Goal: Use online tool/utility: Use online tool/utility

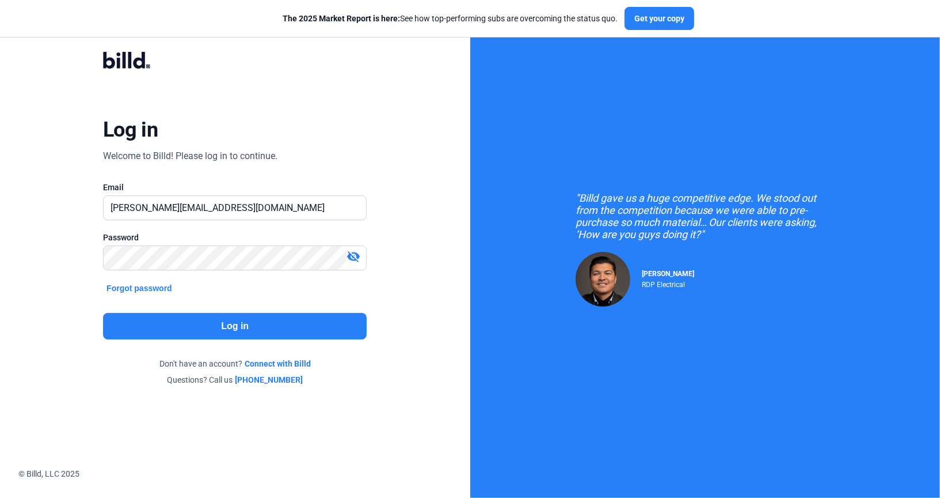
click at [212, 333] on button "Log in" at bounding box center [235, 326] width 264 height 26
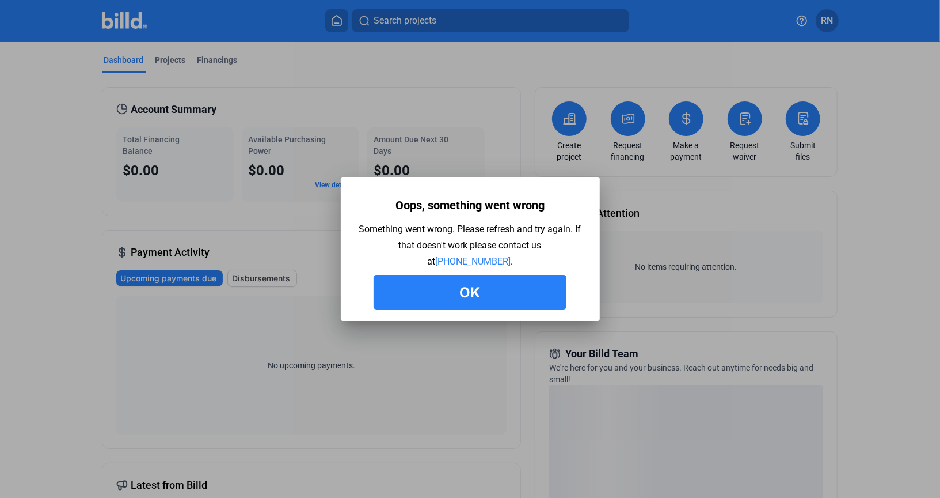
click at [480, 300] on button "Ok" at bounding box center [470, 292] width 193 height 35
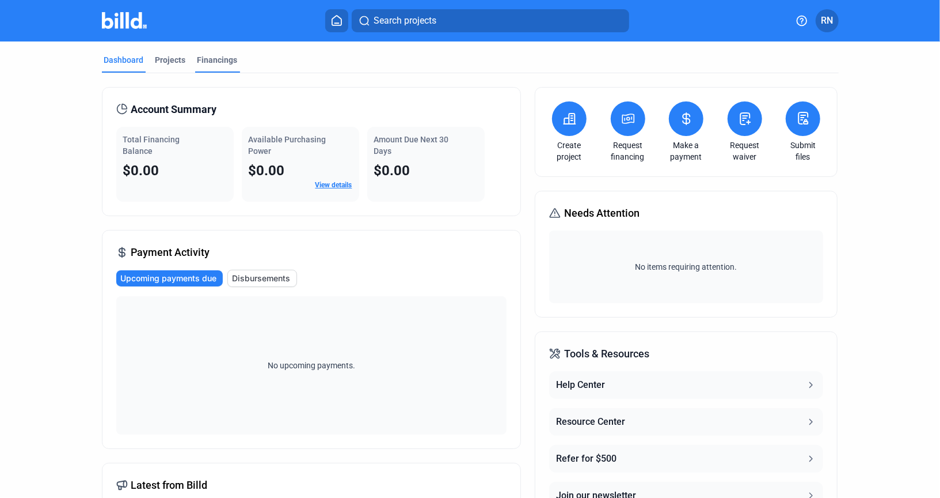
click at [224, 66] on div "Financings" at bounding box center [217, 63] width 45 height 18
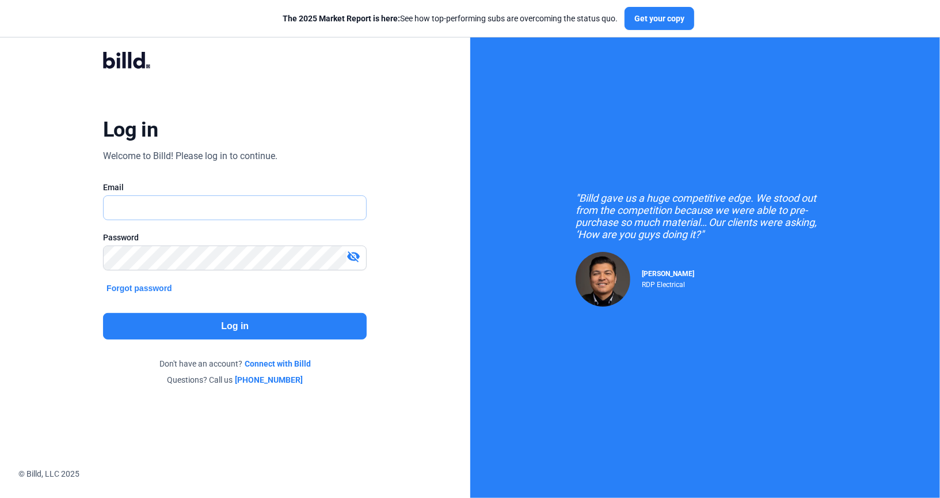
type input "[PERSON_NAME][EMAIL_ADDRESS][DOMAIN_NAME]"
click at [242, 319] on button "Log in" at bounding box center [235, 326] width 264 height 26
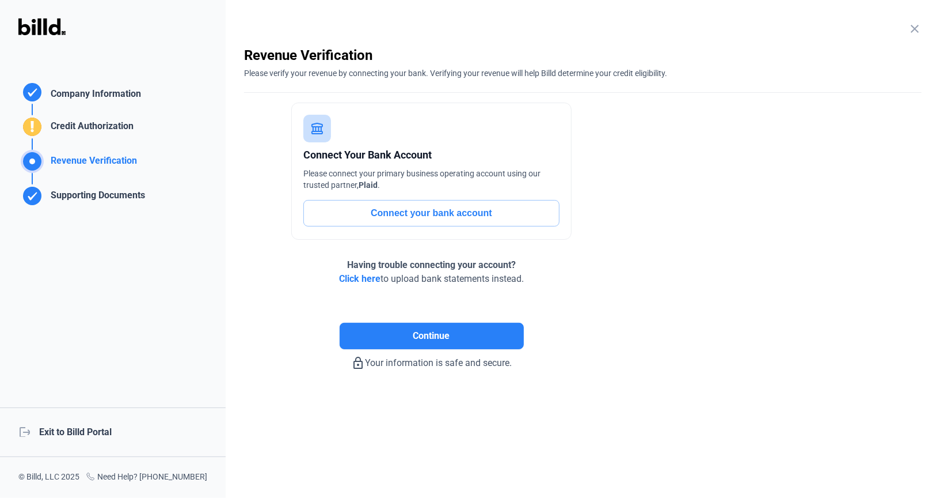
click at [115, 432] on div "logout Exit to Billd Portal" at bounding box center [113, 432] width 226 height 50
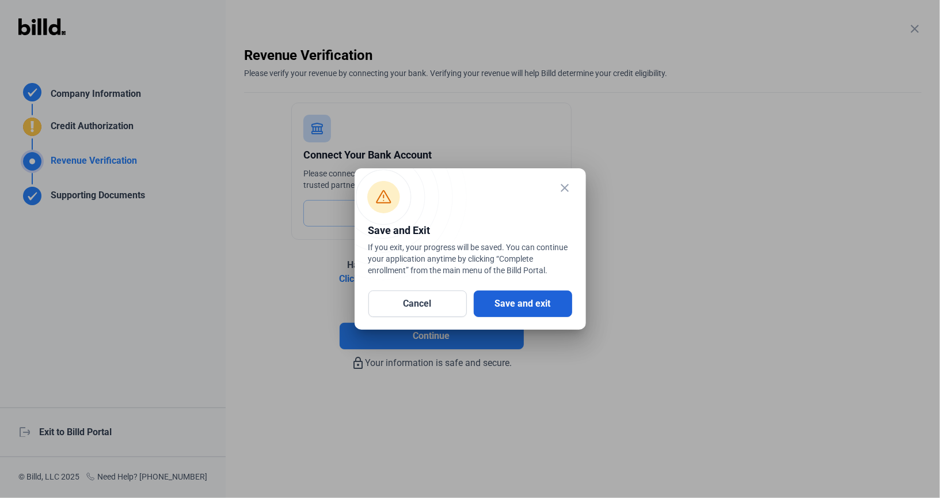
click at [538, 298] on button "Save and exit" at bounding box center [523, 303] width 98 height 26
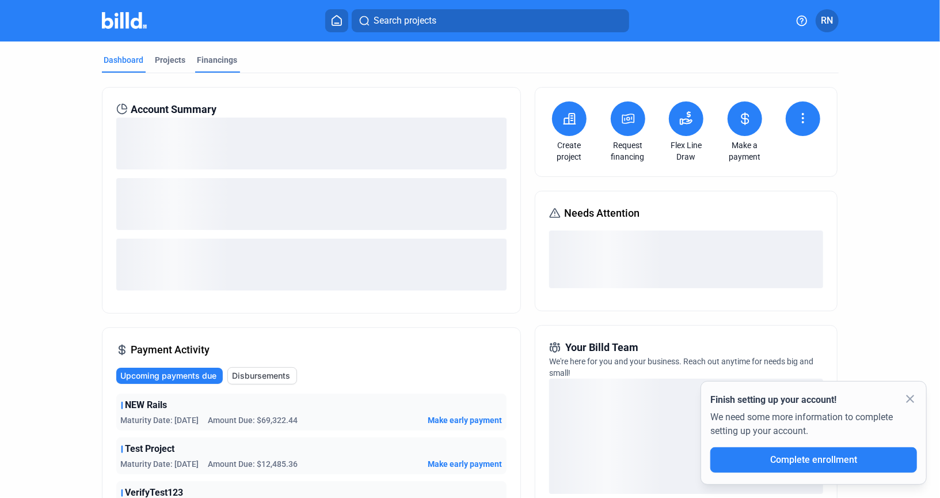
click at [227, 67] on div "Financings" at bounding box center [217, 63] width 45 height 18
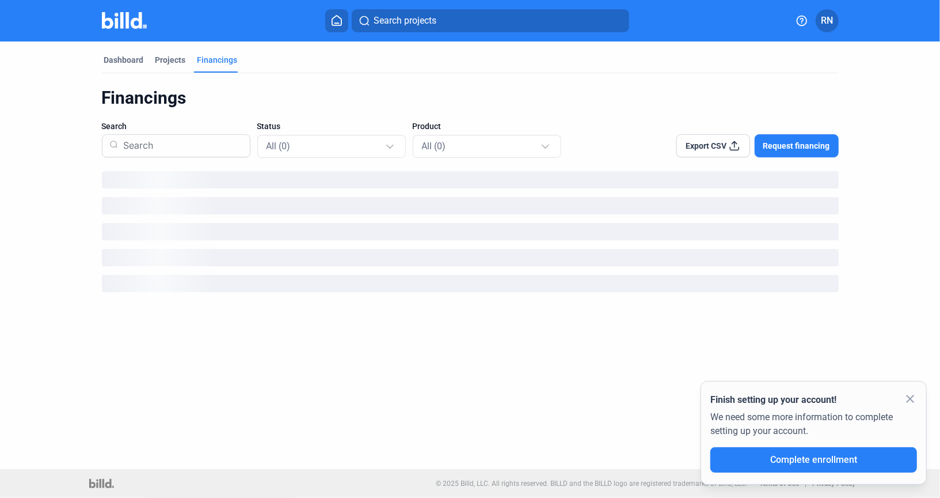
click at [910, 396] on mat-icon "close" at bounding box center [911, 399] width 14 height 14
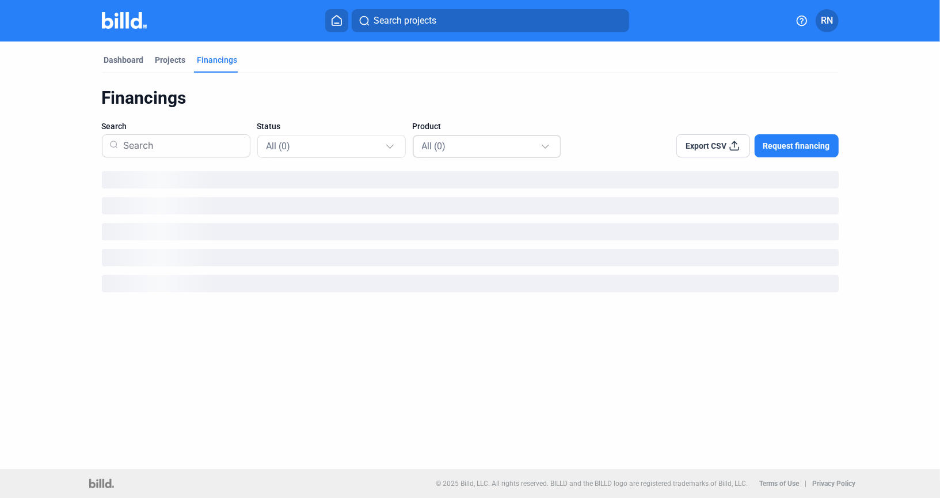
click at [469, 134] on div "All (0)" at bounding box center [487, 146] width 131 height 24
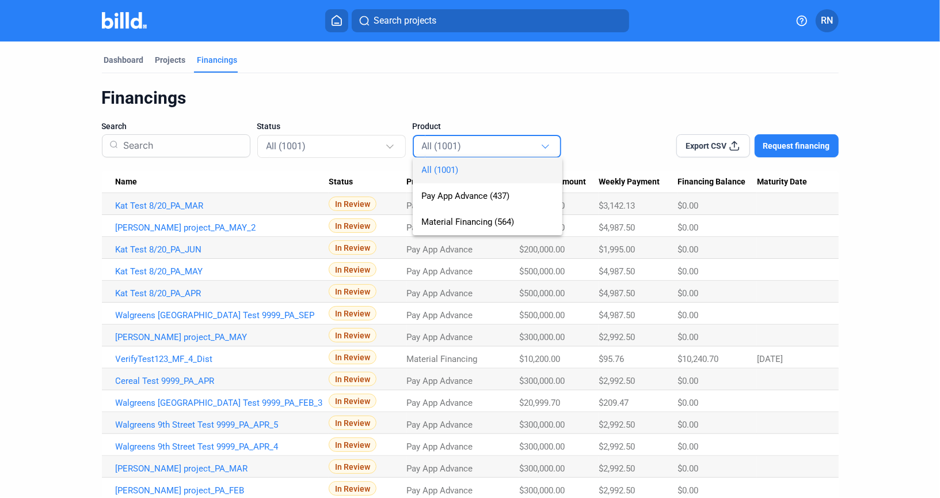
click at [367, 138] on div at bounding box center [470, 249] width 940 height 498
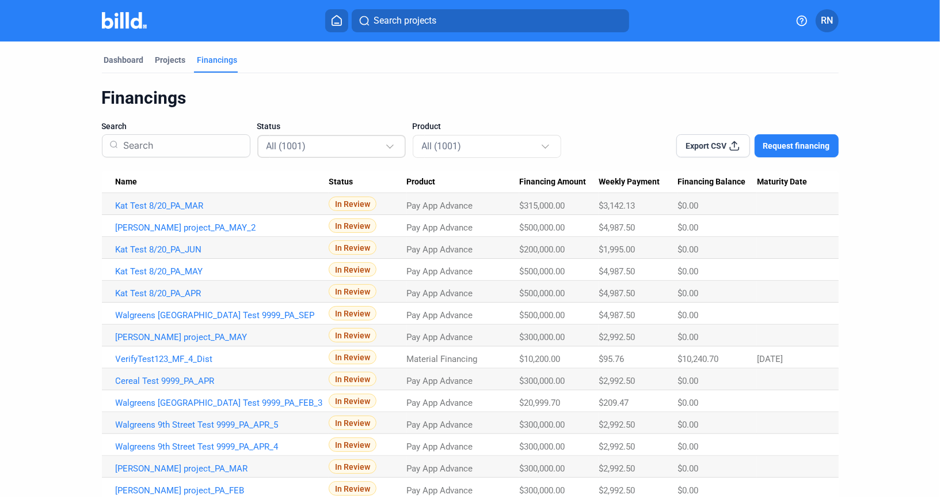
click at [355, 138] on div "All (1001)" at bounding box center [326, 145] width 119 height 15
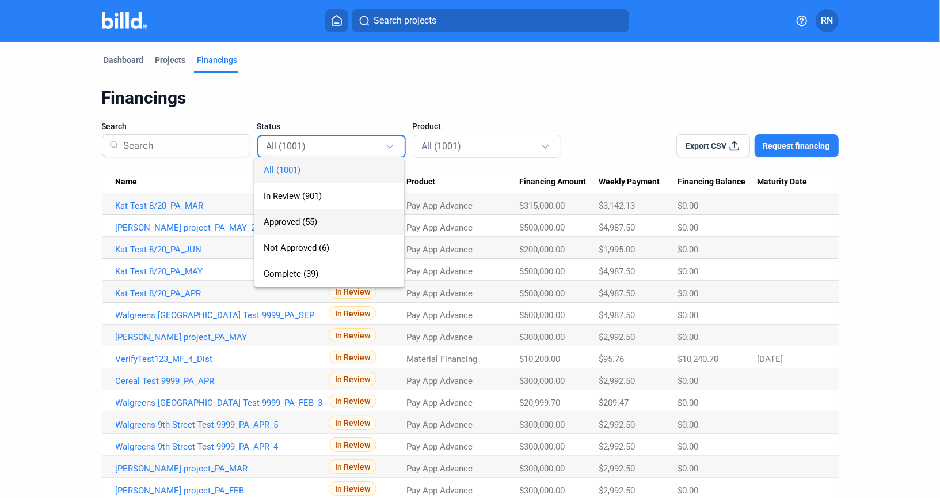
click at [340, 223] on span "Approved (55)" at bounding box center [329, 222] width 131 height 26
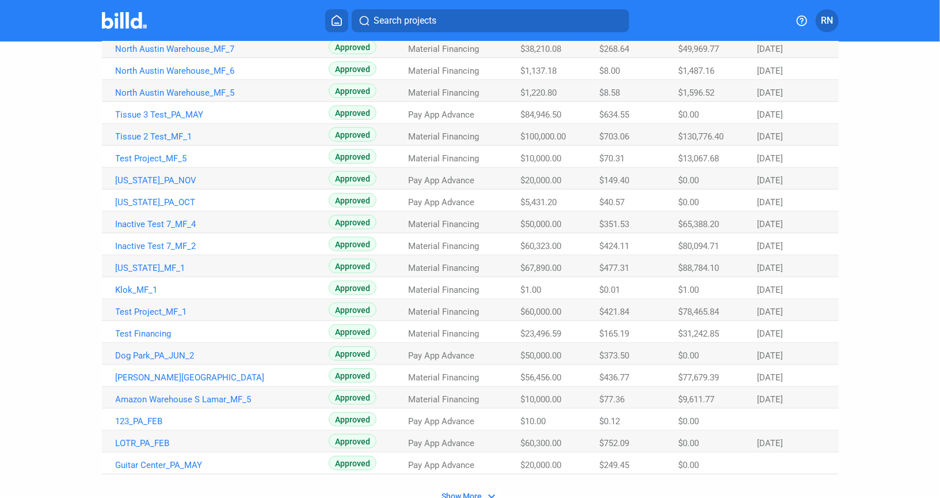
scroll to position [628, 0]
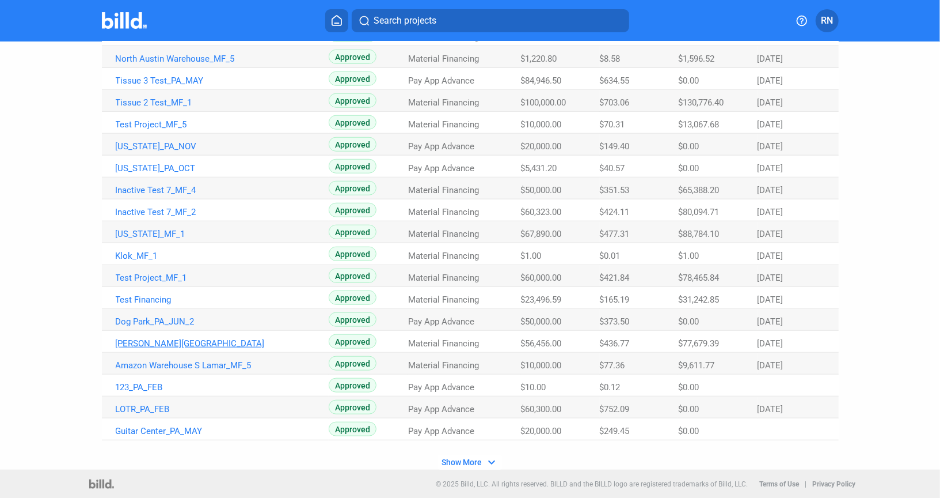
click at [181, 344] on link "[PERSON_NAME][GEOGRAPHIC_DATA]" at bounding box center [223, 343] width 214 height 10
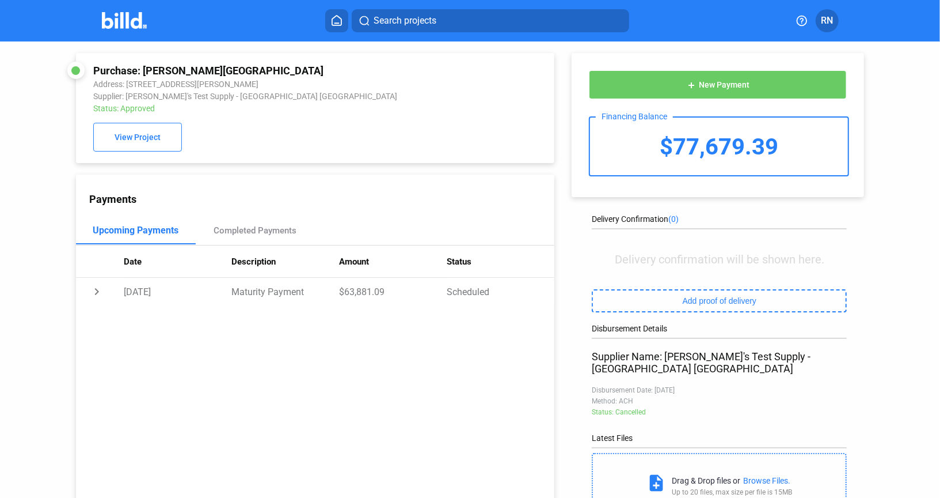
click at [675, 93] on button "add New Payment" at bounding box center [718, 84] width 258 height 29
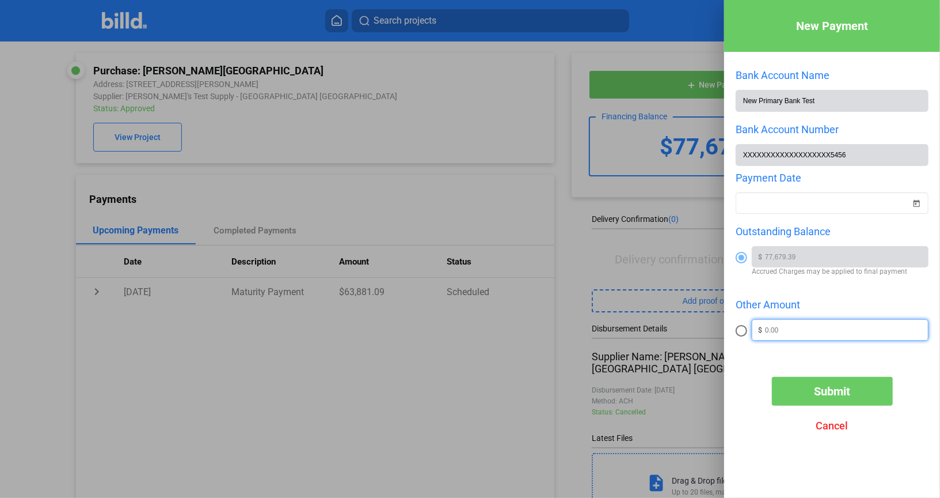
click at [798, 322] on input "text" at bounding box center [846, 328] width 163 height 17
click at [797, 308] on div "Other Amount" at bounding box center [832, 304] width 193 height 12
click at [919, 337] on div "$ check_circle" at bounding box center [840, 329] width 177 height 21
click at [906, 337] on div "$" at bounding box center [834, 330] width 162 height 20
click at [900, 331] on input "text" at bounding box center [846, 328] width 163 height 17
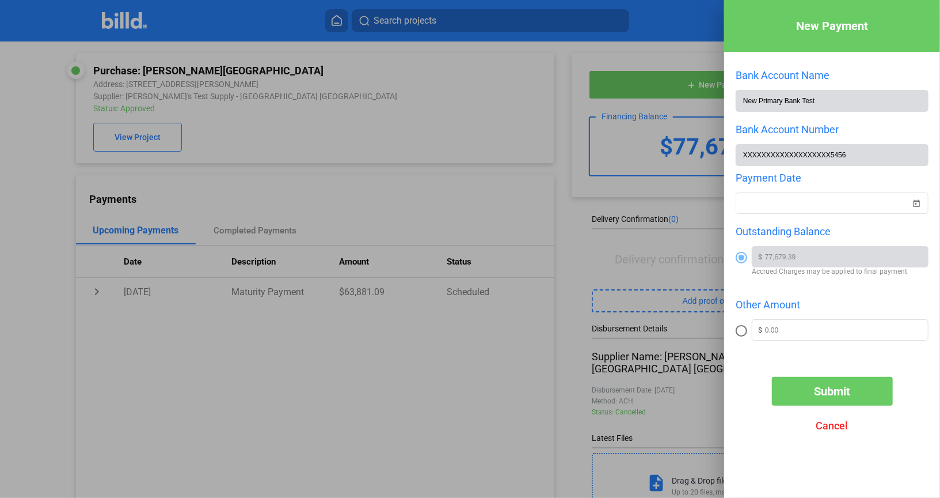
click at [920, 367] on div "New Payment Bank Account Name New Primary Bank Test Bank Account Number XXXXXXX…" at bounding box center [832, 231] width 216 height 463
click at [371, 100] on div at bounding box center [470, 249] width 940 height 498
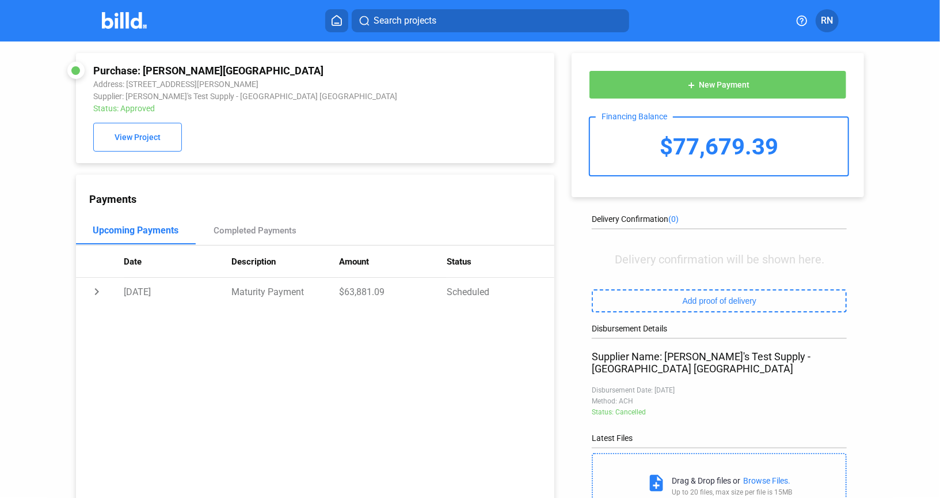
click at [342, 29] on button at bounding box center [336, 20] width 23 height 23
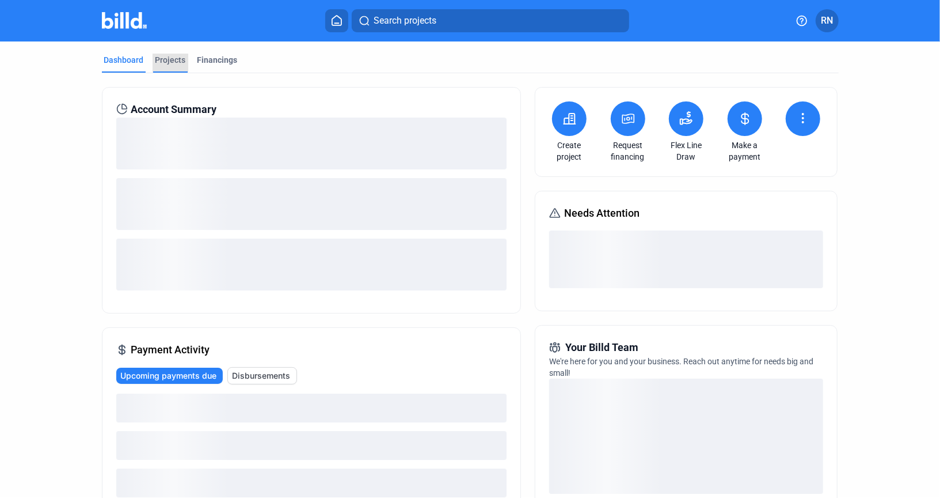
click at [161, 58] on div "Projects" at bounding box center [170, 60] width 31 height 12
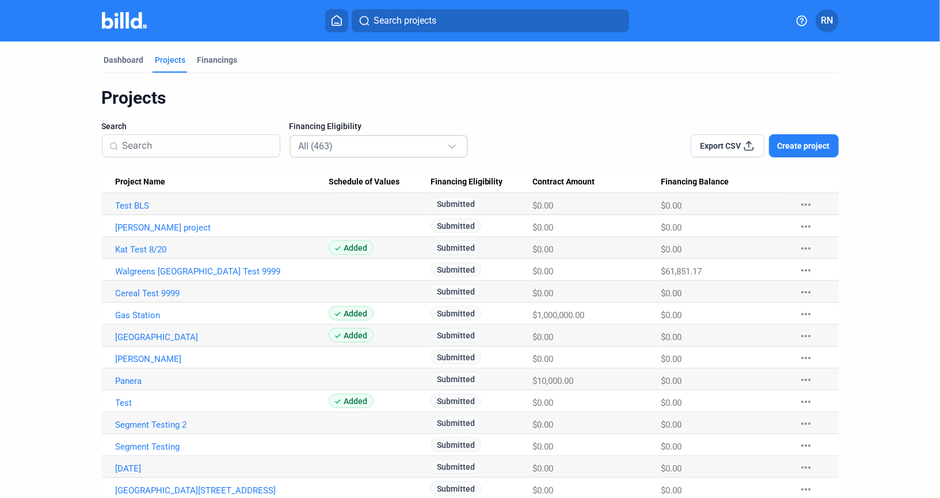
click at [344, 154] on div "All (463)" at bounding box center [379, 146] width 161 height 22
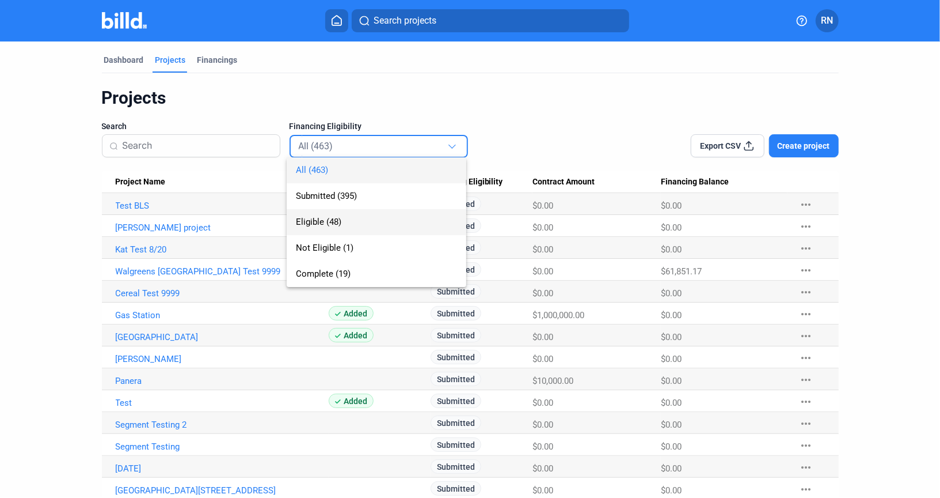
click at [365, 222] on span "Eligible (48)" at bounding box center [376, 222] width 161 height 26
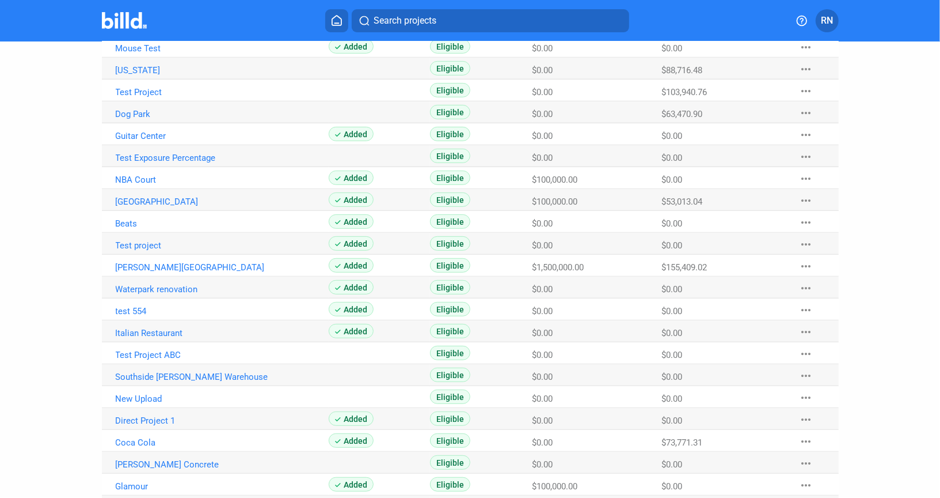
scroll to position [466, 0]
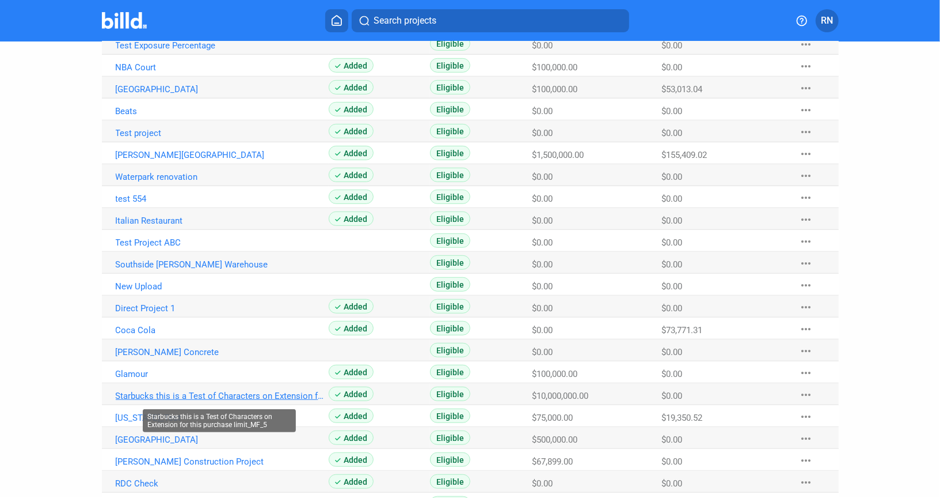
click at [242, 393] on link "Starbucks this is a Test of Characters on Extension for this purchase limit_MF_5" at bounding box center [223, 395] width 214 height 10
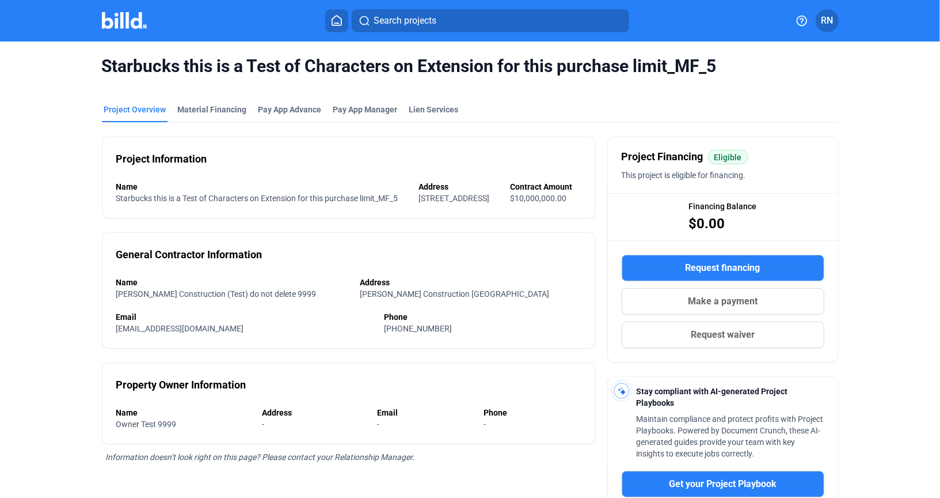
click at [772, 297] on button "Make a payment" at bounding box center [723, 301] width 203 height 26
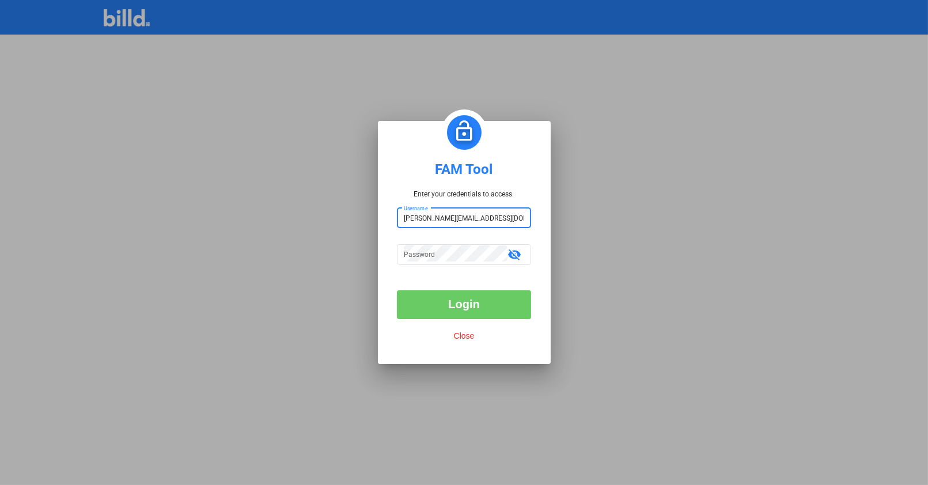
click at [456, 223] on input "[PERSON_NAME][EMAIL_ADDRESS][DOMAIN_NAME]" at bounding box center [464, 216] width 120 height 16
type input "billduser"
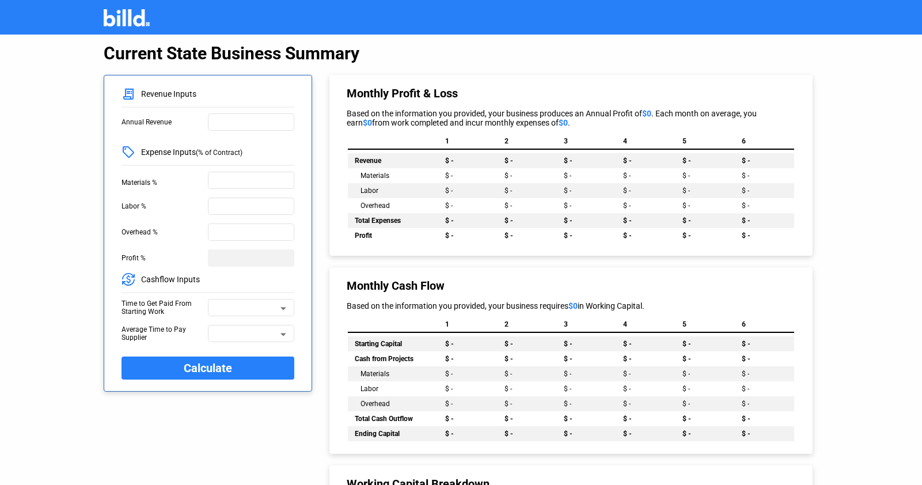
scroll to position [4, 0]
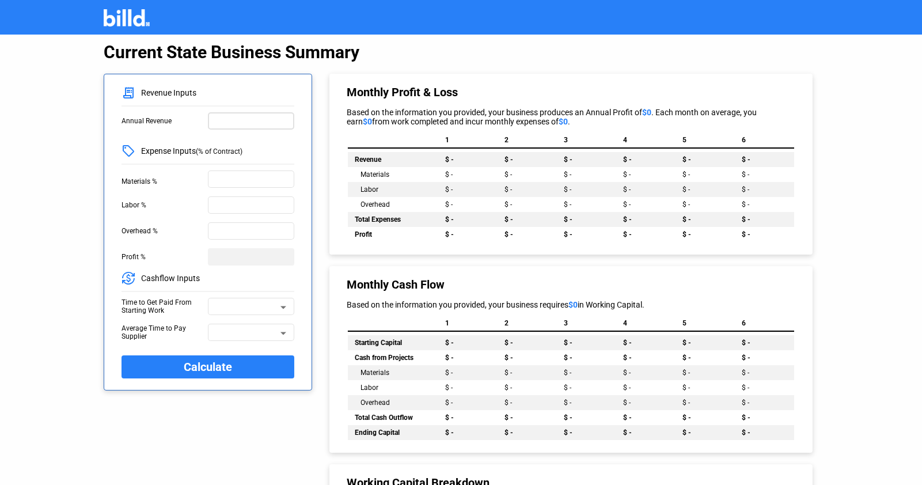
click at [280, 111] on div at bounding box center [251, 120] width 76 height 19
type input "5,000,000"
type input "40%"
type input "30%"
type input "20%"
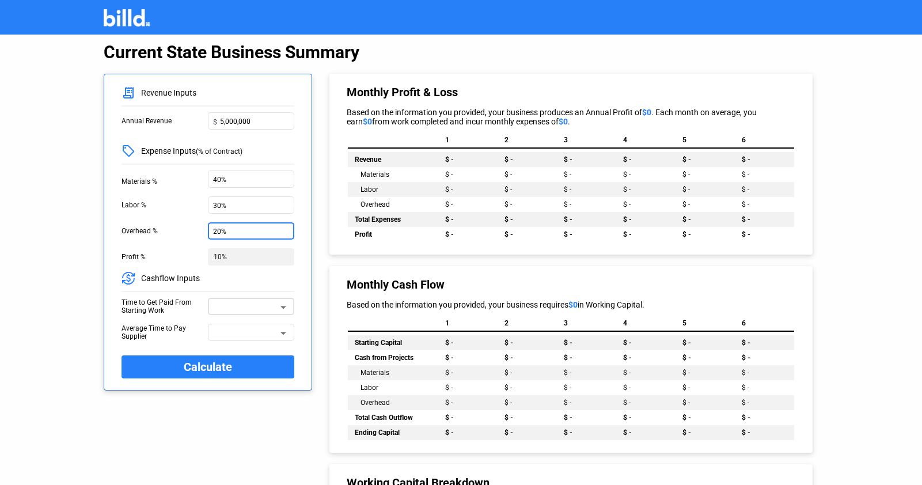
click at [228, 296] on div at bounding box center [251, 305] width 75 height 19
click at [252, 302] on span "60 Days" at bounding box center [251, 304] width 75 height 21
click at [241, 343] on div at bounding box center [251, 345] width 86 height 9
click at [241, 335] on span at bounding box center [246, 336] width 64 height 8
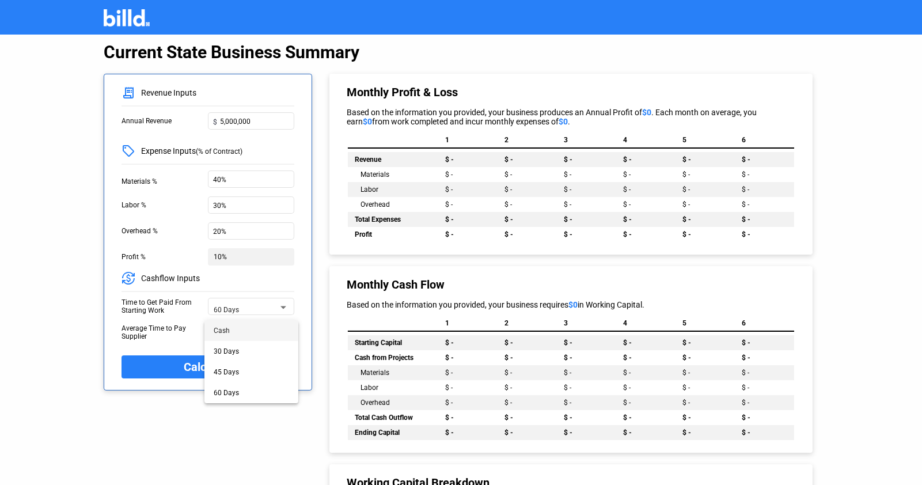
click at [240, 334] on span "Cash" at bounding box center [251, 330] width 75 height 21
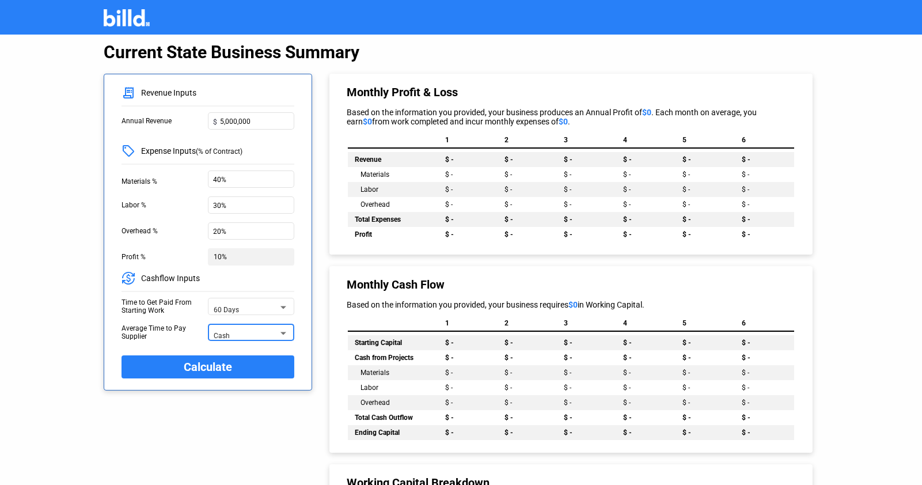
click at [233, 352] on div "Revenue Inputs Annual Revenue $ 5,000,000 Expense Inputs (% of Contract) Materi…" at bounding box center [208, 232] width 173 height 293
click at [233, 359] on button "Calculate" at bounding box center [208, 366] width 173 height 23
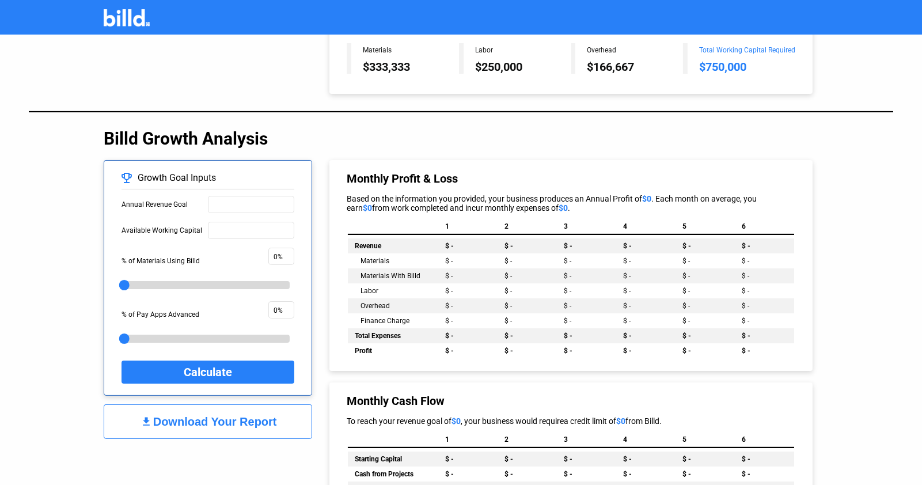
scroll to position [445, 0]
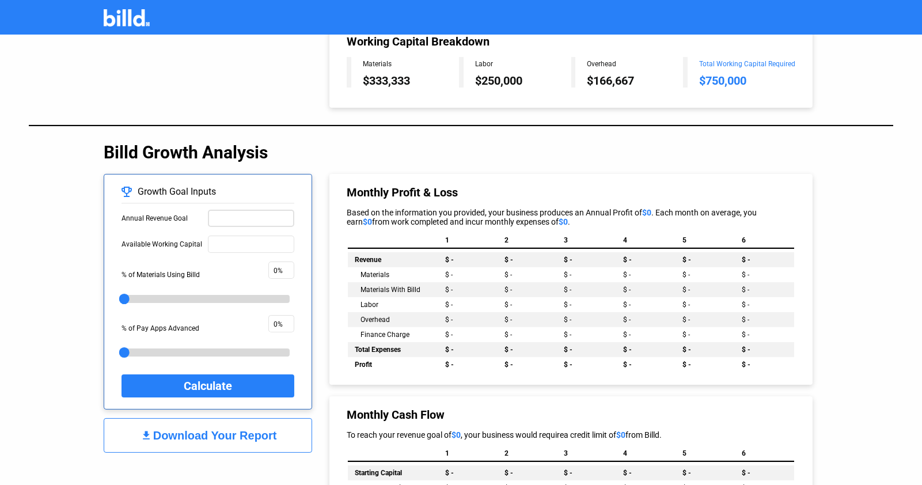
click at [280, 214] on input "text" at bounding box center [251, 217] width 76 height 12
type input "7,000,000"
click at [257, 238] on input "text" at bounding box center [251, 243] width 76 height 12
type input "1,000,000"
click at [177, 385] on button "Calculate" at bounding box center [208, 385] width 173 height 23
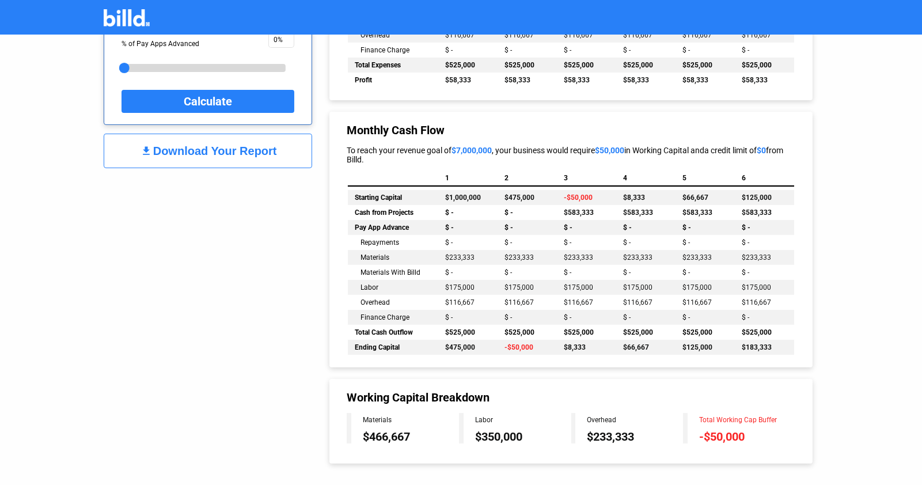
scroll to position [733, 0]
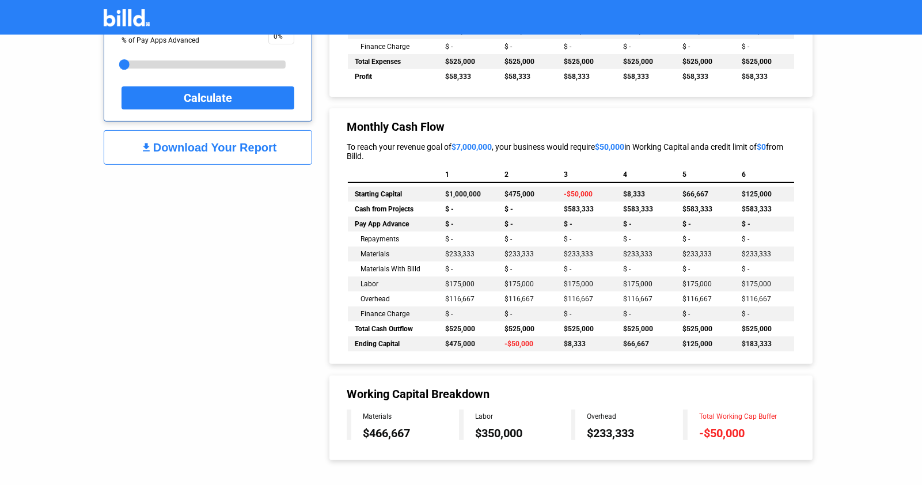
drag, startPoint x: 697, startPoint y: 423, endPoint x: 743, endPoint y: 426, distance: 46.7
click at [743, 426] on div "Total Working Cap Buffer -$50,000" at bounding box center [742, 424] width 108 height 31
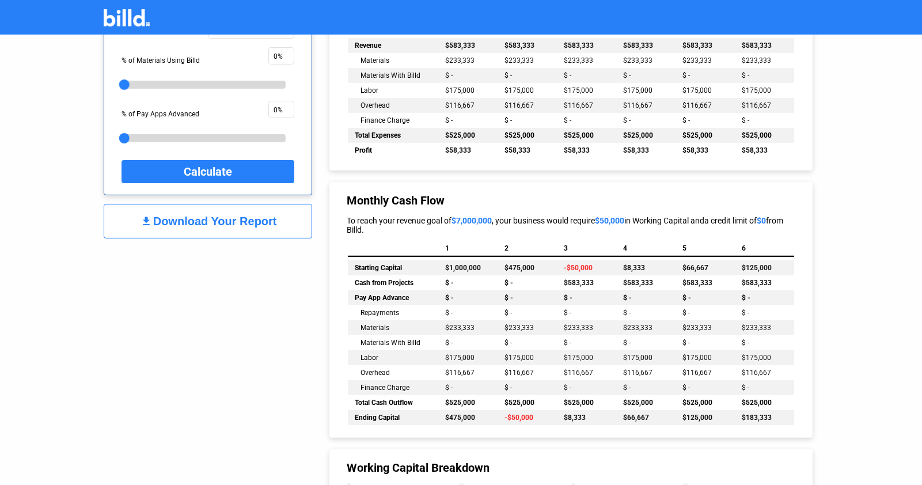
scroll to position [634, 0]
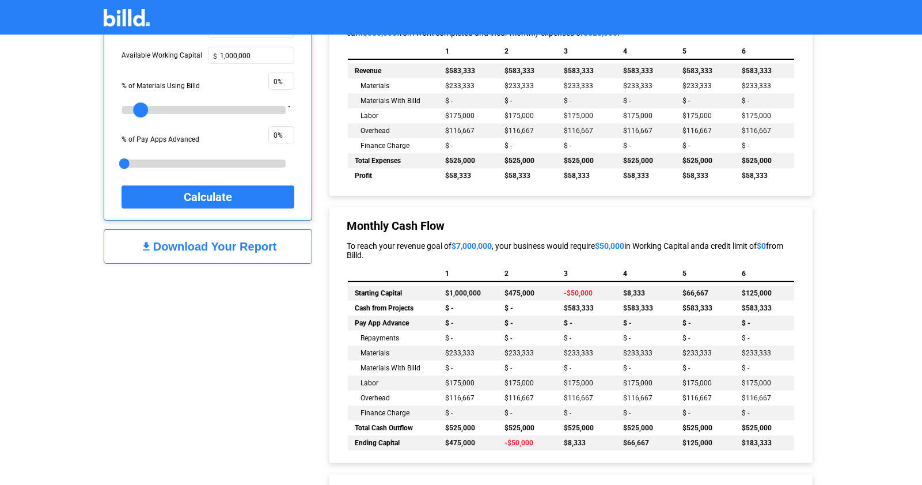
drag, startPoint x: 128, startPoint y: 104, endPoint x: 191, endPoint y: 100, distance: 62.9
click at [148, 103] on div at bounding box center [140, 110] width 15 height 15
drag, startPoint x: 126, startPoint y: 157, endPoint x: 170, endPoint y: 158, distance: 44.9
click at [132, 158] on div at bounding box center [124, 163] width 15 height 15
click at [195, 190] on span "Calculate" at bounding box center [208, 197] width 48 height 20
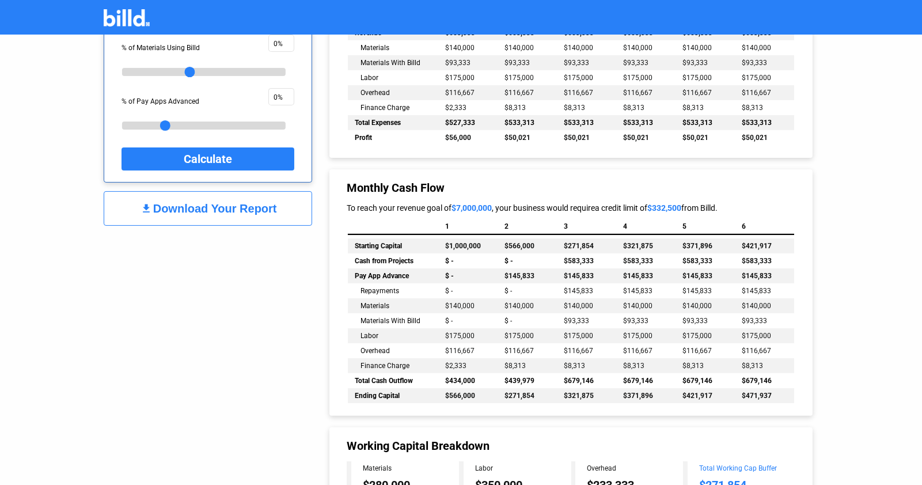
scroll to position [724, 0]
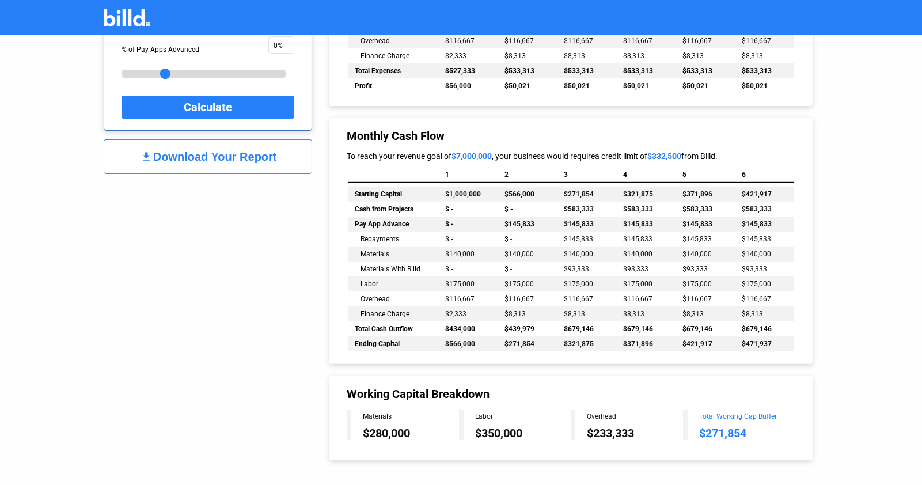
drag, startPoint x: 700, startPoint y: 424, endPoint x: 750, endPoint y: 422, distance: 50.2
click at [750, 426] on div "$271,854" at bounding box center [747, 433] width 96 height 14
